Goal: Find specific page/section: Find specific page/section

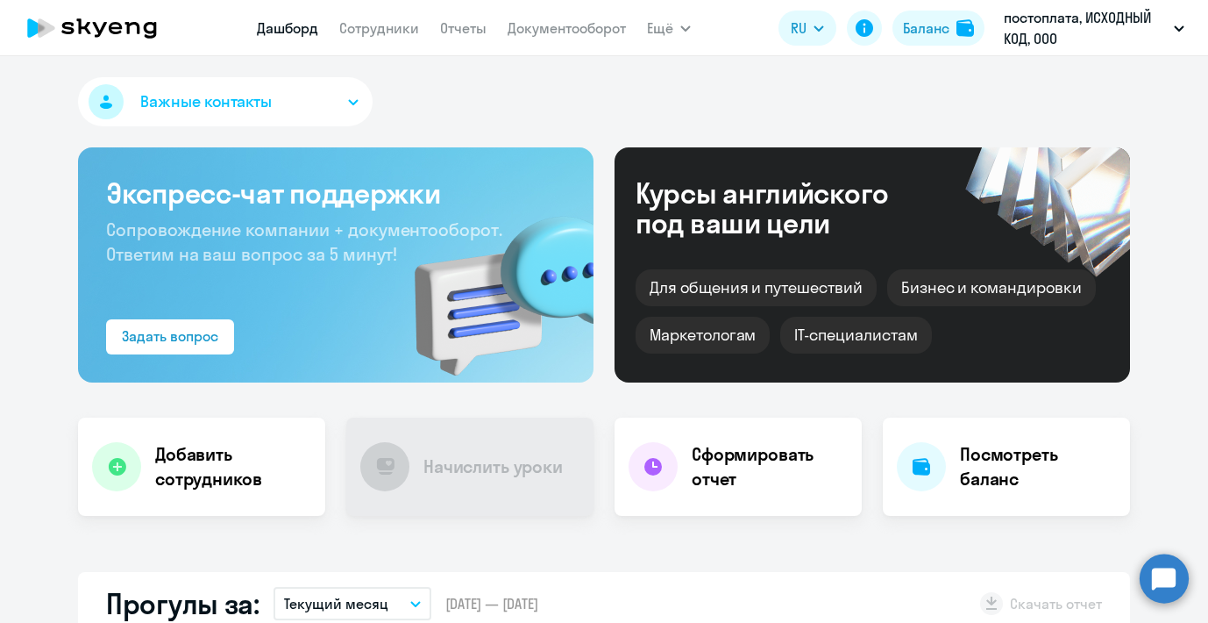
scroll to position [48, 0]
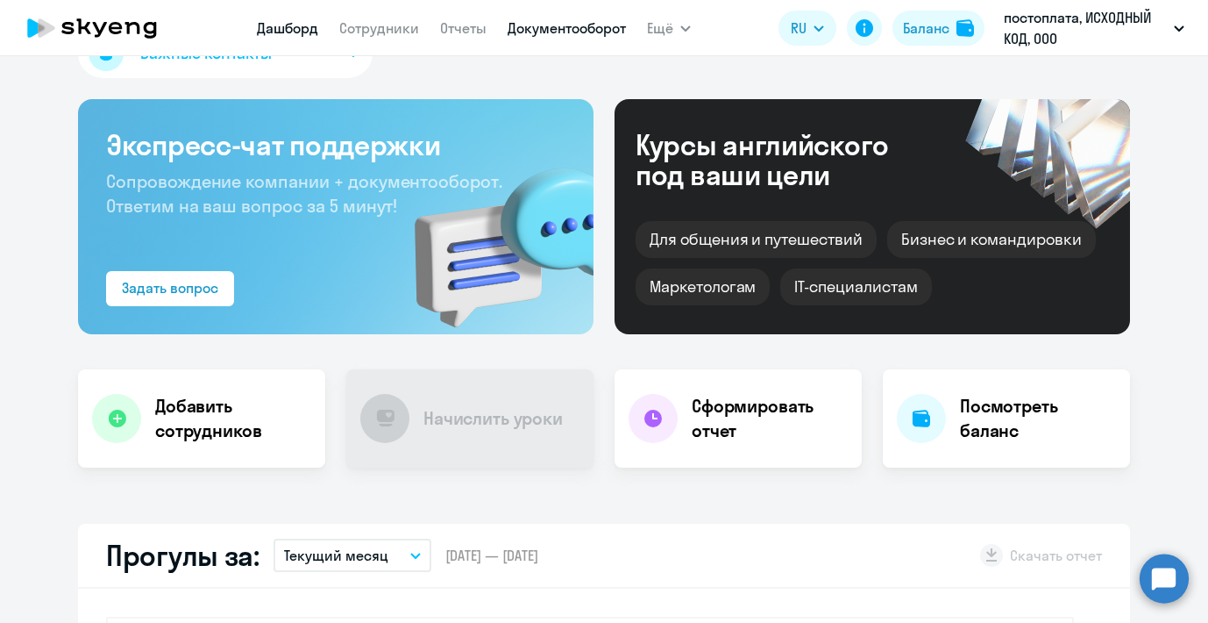
click at [592, 25] on link "Документооборот" at bounding box center [567, 28] width 118 height 18
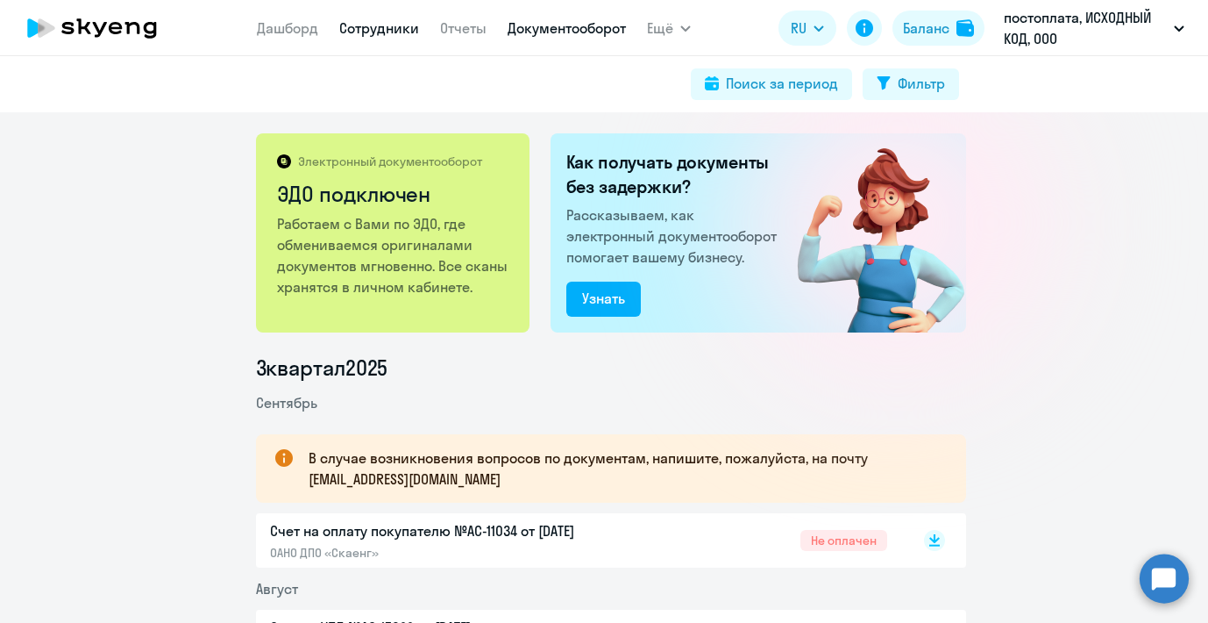
click at [381, 29] on link "Сотрудники" at bounding box center [379, 28] width 80 height 18
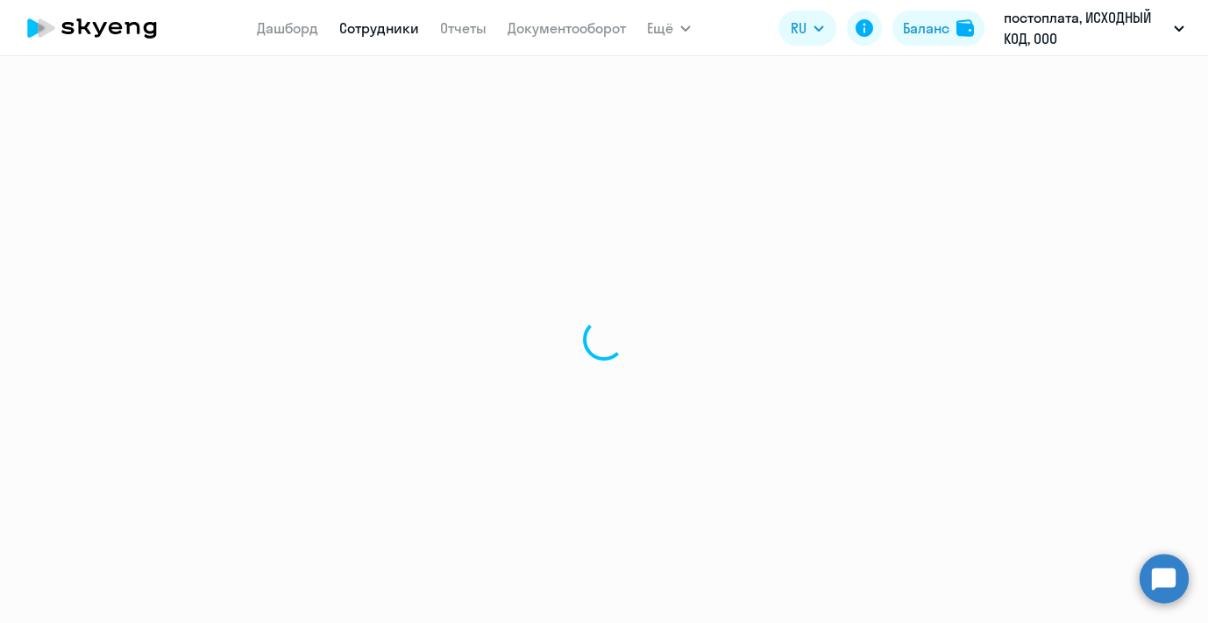
select select "30"
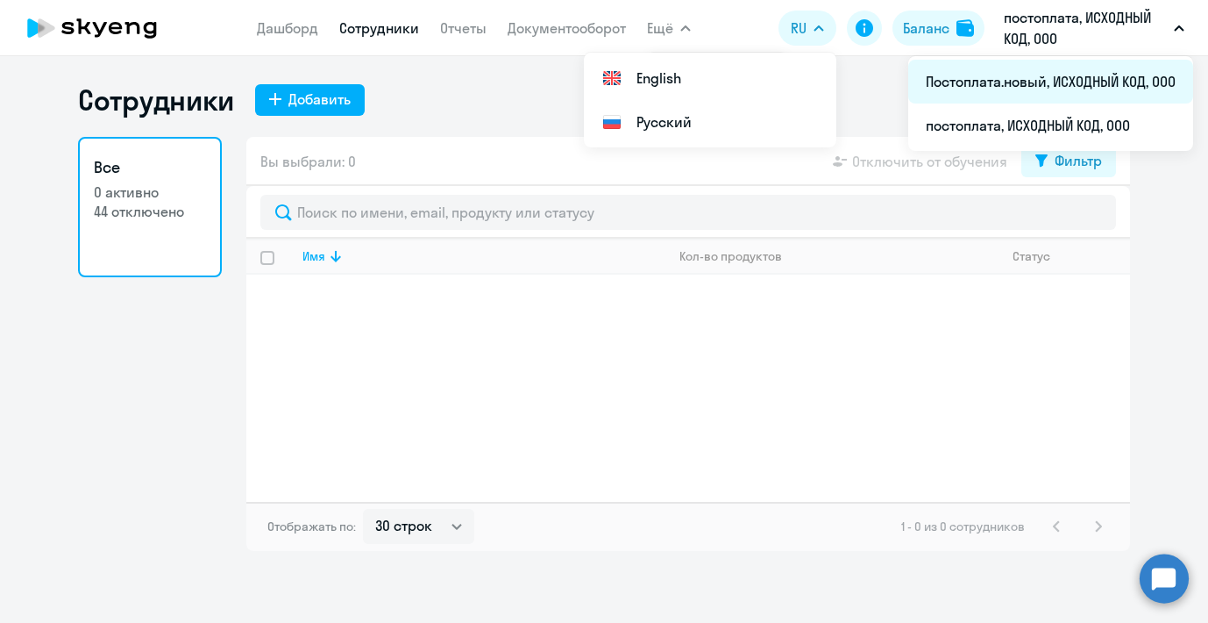
click at [989, 83] on li "Постоплата.новый, ИСХОДНЫЙ КОД, ООО" at bounding box center [1051, 82] width 285 height 44
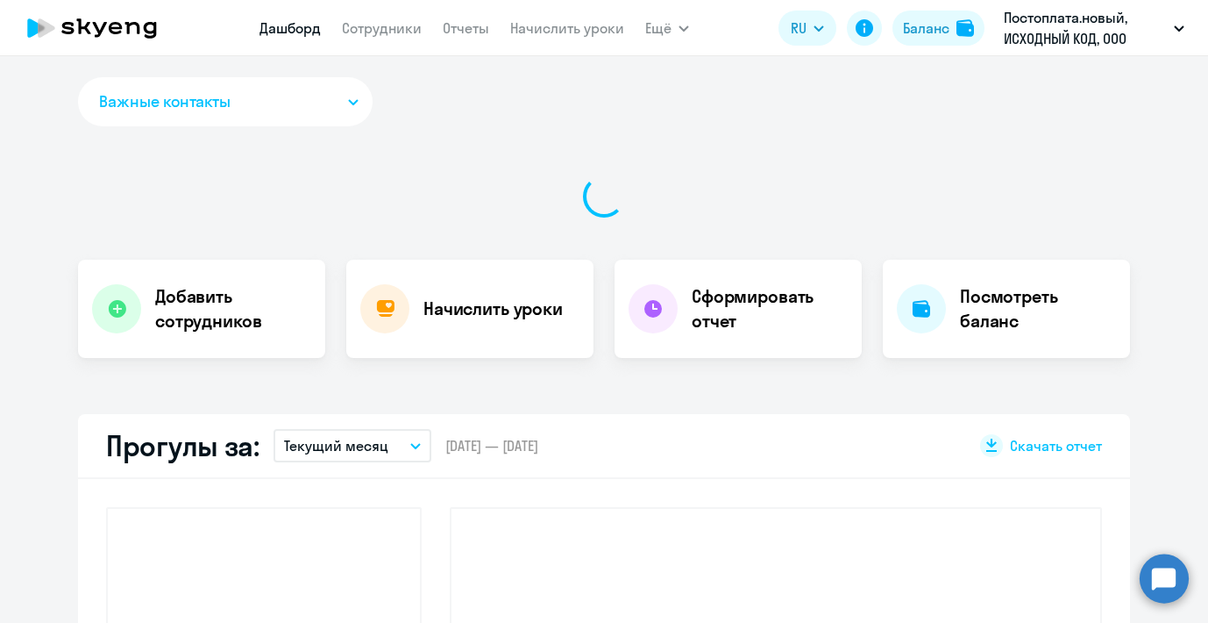
select select "30"
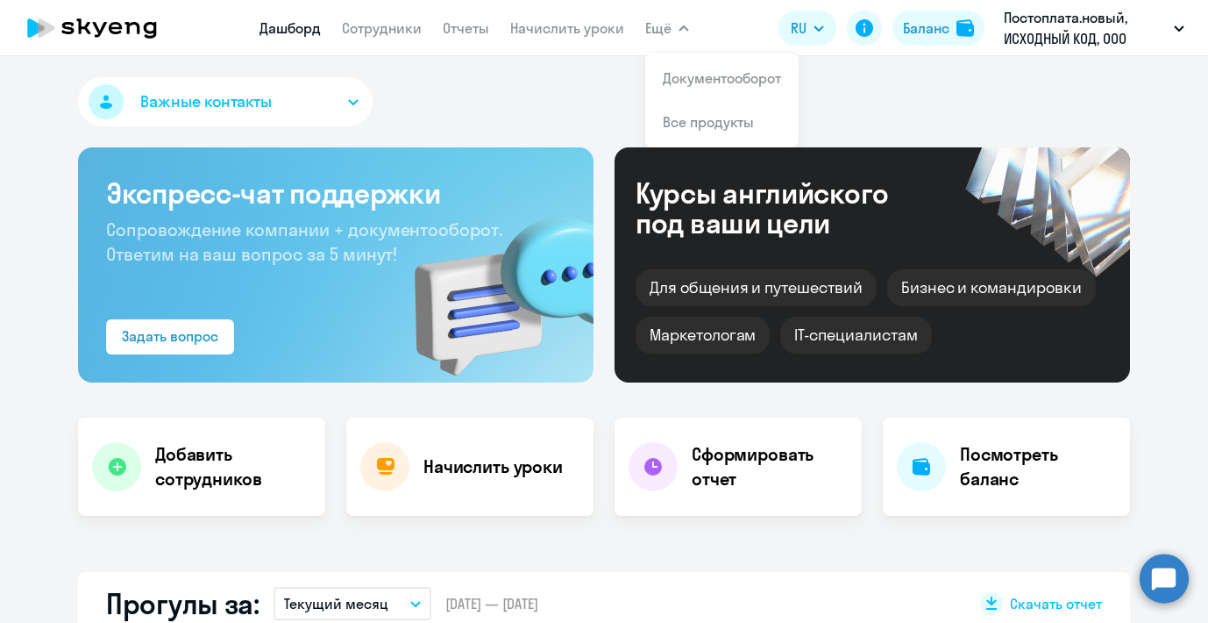
click at [695, 89] on li "Документооборот" at bounding box center [721, 78] width 153 height 44
click at [681, 87] on app-menu-item-link "Документооборот" at bounding box center [722, 78] width 118 height 21
click at [380, 24] on link "Сотрудники" at bounding box center [382, 28] width 80 height 18
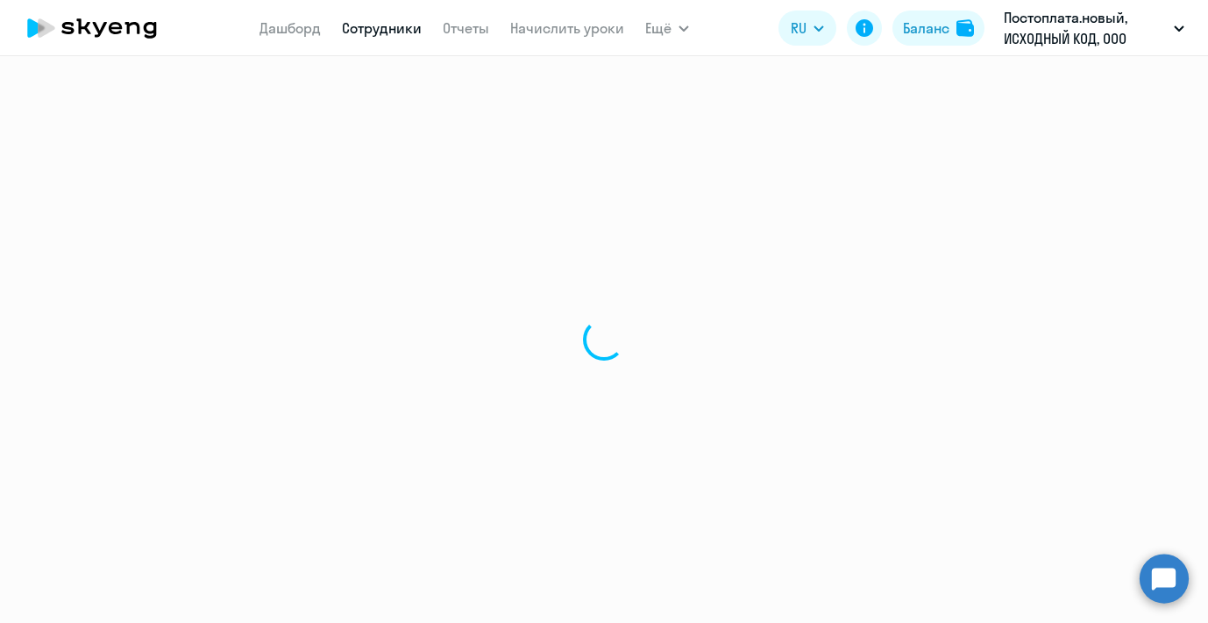
select select "30"
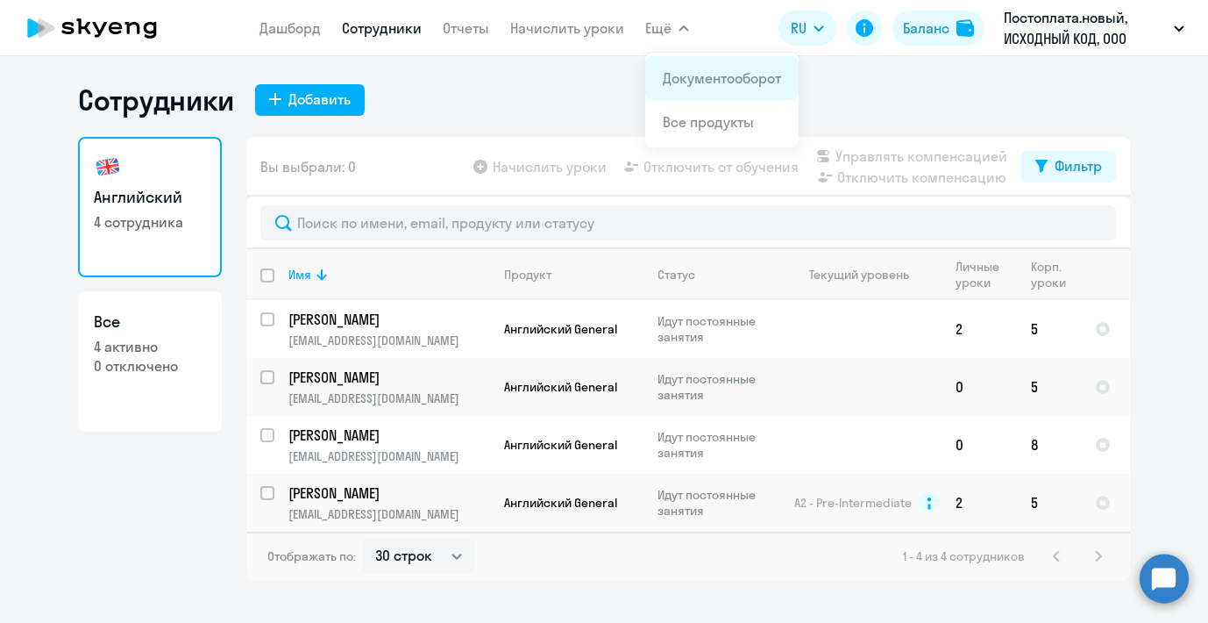
click at [676, 78] on link "Документооборот" at bounding box center [722, 78] width 118 height 18
